Goal: Task Accomplishment & Management: Use online tool/utility

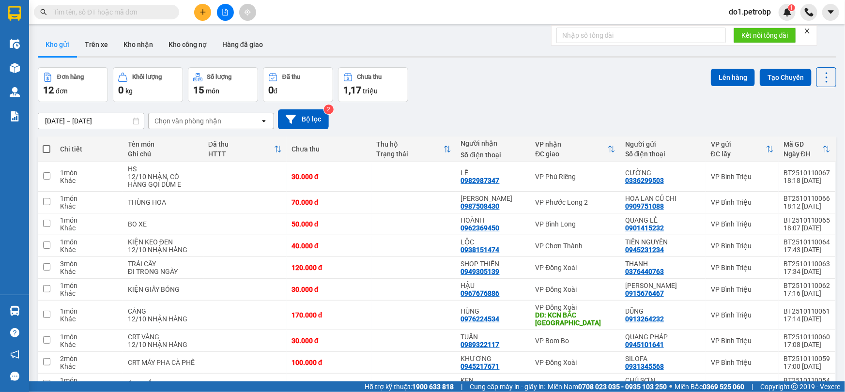
click at [154, 13] on input "text" at bounding box center [110, 12] width 114 height 11
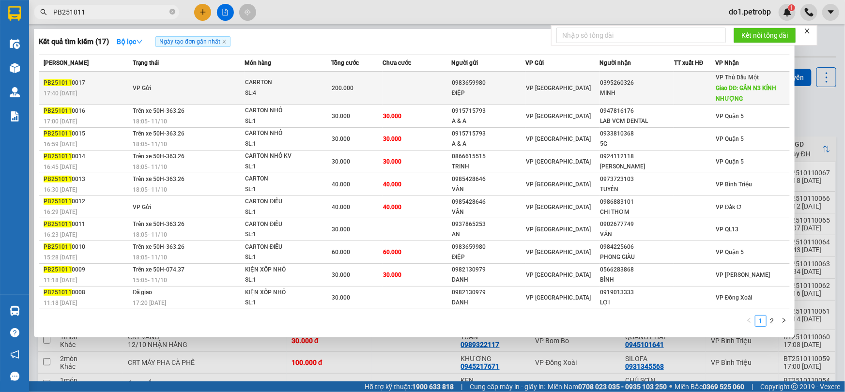
type input "PB251011"
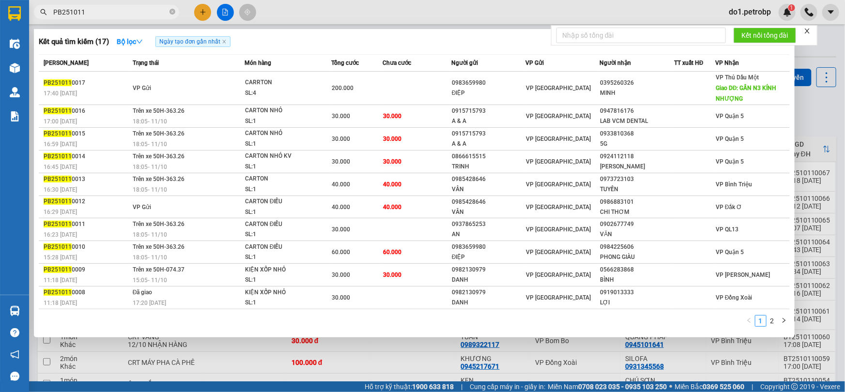
click at [150, 87] on span "VP Gửi" at bounding box center [142, 88] width 18 height 7
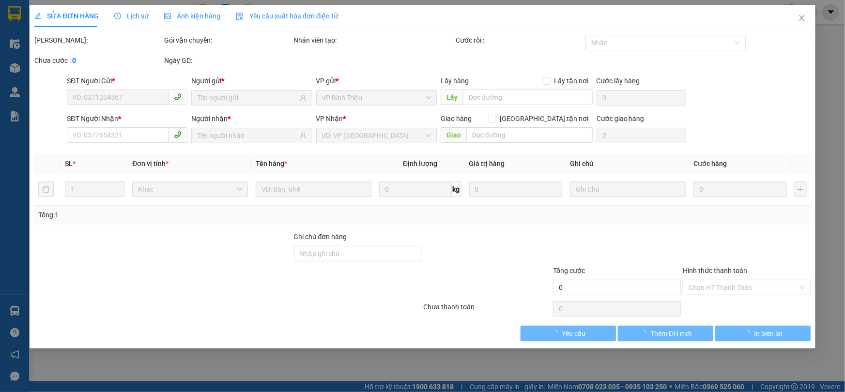
type input "0983659980"
type input "ĐIỆP"
type input "0395260326"
type input "MINH"
type input "GẦN N3 KÍNH NHƯỢNG"
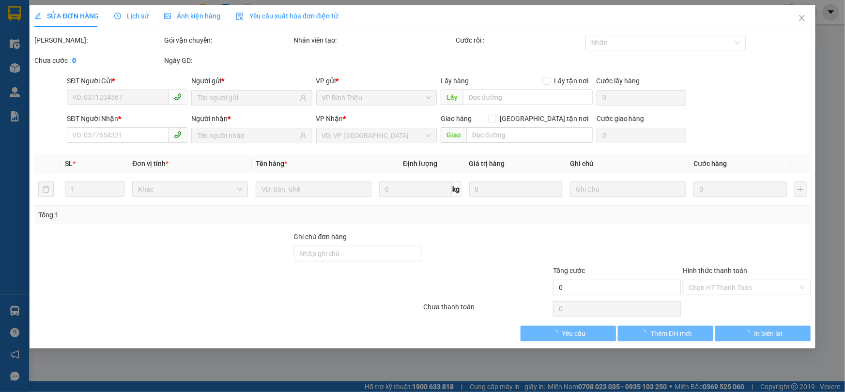
type input "200.000"
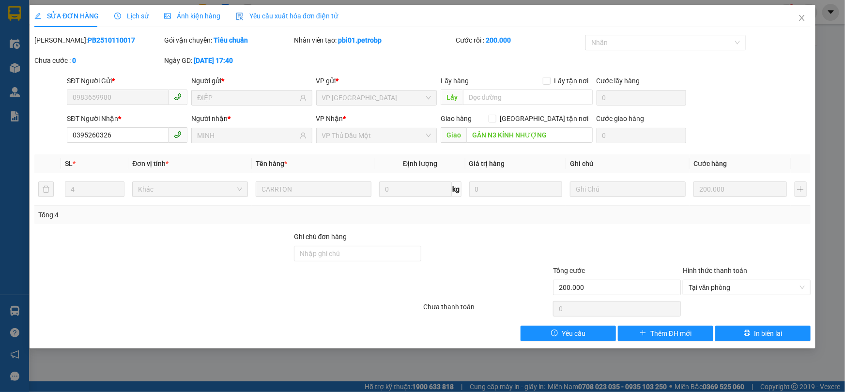
click at [130, 20] on div "Lịch sử" at bounding box center [131, 16] width 34 height 11
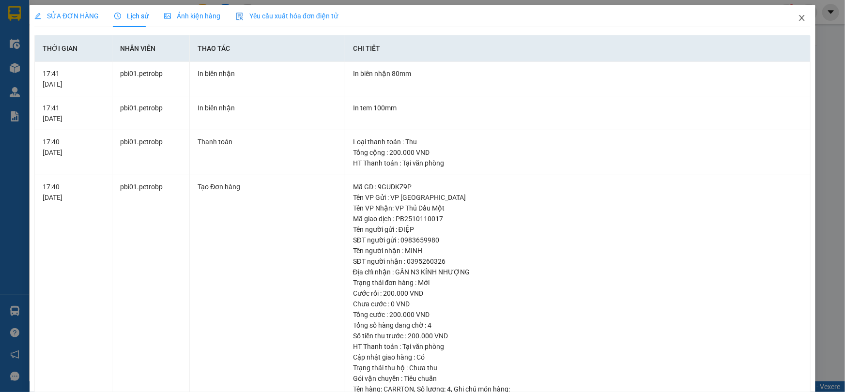
click at [798, 21] on icon "close" at bounding box center [802, 18] width 8 height 8
